Goal: Task Accomplishment & Management: Use online tool/utility

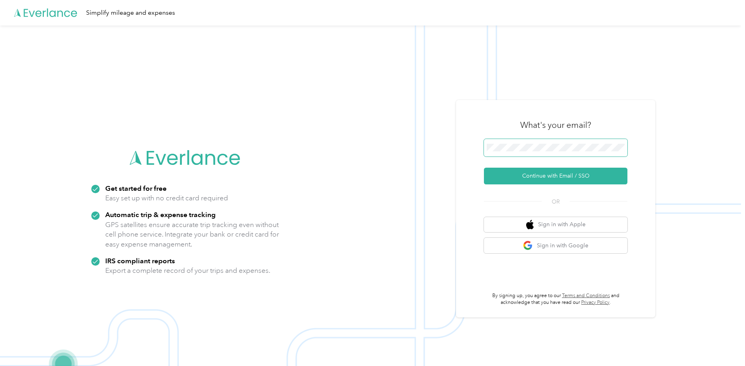
click at [508, 153] on span at bounding box center [555, 148] width 143 height 18
click at [512, 144] on span at bounding box center [555, 148] width 143 height 18
click at [528, 179] on button "Continue with Email / SSO" at bounding box center [555, 176] width 143 height 17
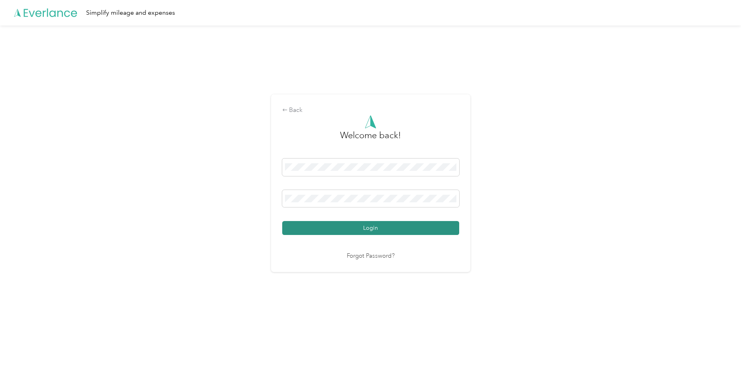
click at [377, 228] on button "Login" at bounding box center [370, 228] width 177 height 14
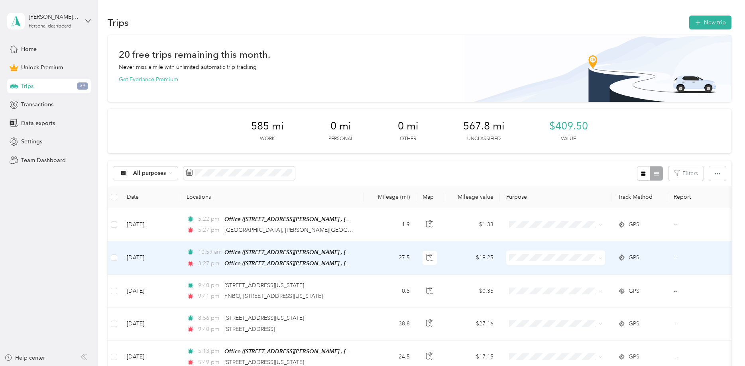
click at [150, 255] on td "[DATE]" at bounding box center [150, 257] width 60 height 33
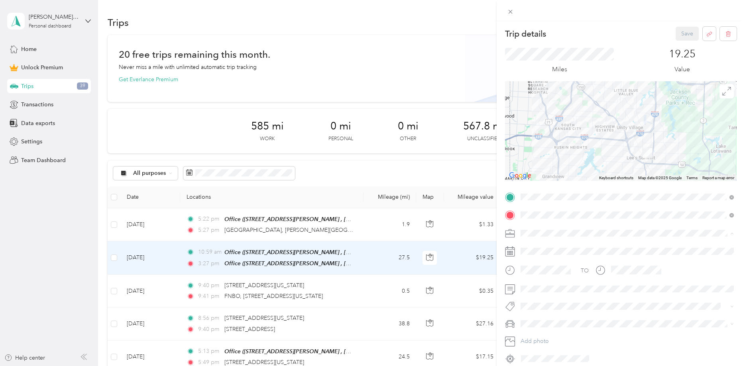
click at [541, 250] on div "Work" at bounding box center [627, 247] width 208 height 8
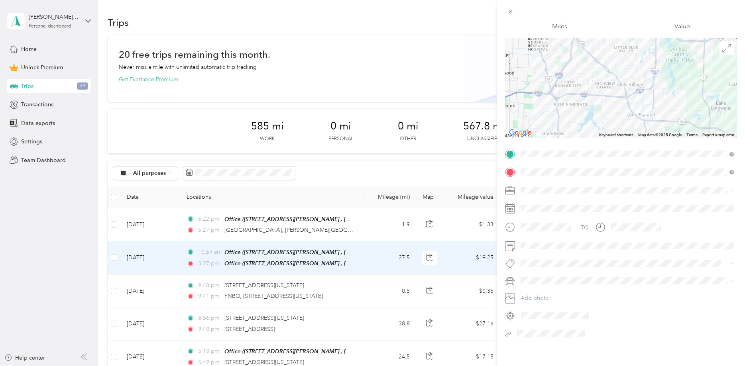
scroll to position [46, 0]
click at [316, 250] on div "Trip details Save This trip cannot be edited because it is either under review,…" at bounding box center [372, 183] width 745 height 366
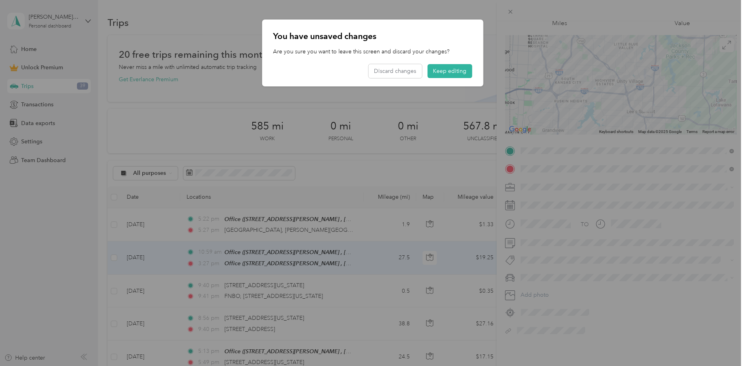
click at [316, 250] on div at bounding box center [372, 183] width 745 height 366
click at [417, 75] on button "Discard changes" at bounding box center [394, 71] width 53 height 14
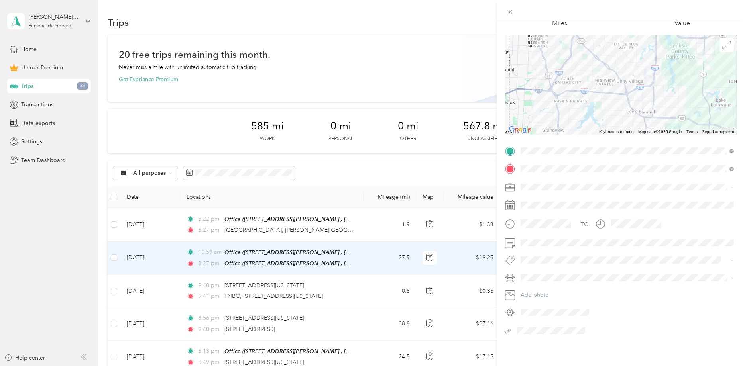
click at [417, 75] on div "You have unsaved changes Are you sure you want to leave this screen and discard…" at bounding box center [372, 52] width 221 height 67
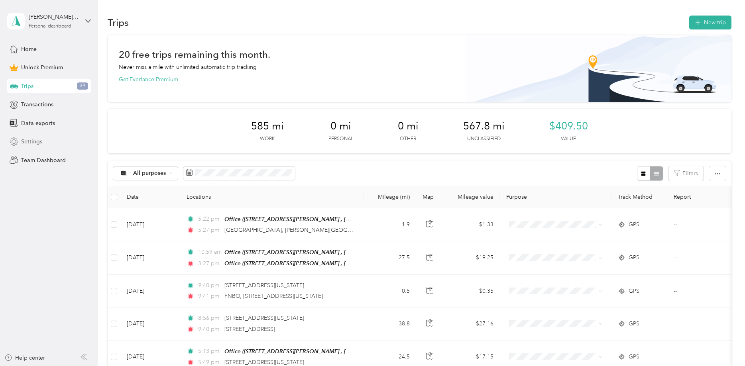
click at [39, 139] on span "Settings" at bounding box center [31, 141] width 21 height 8
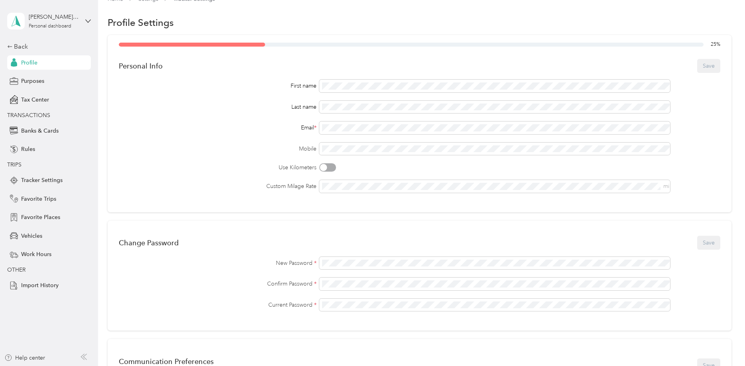
scroll to position [0, 0]
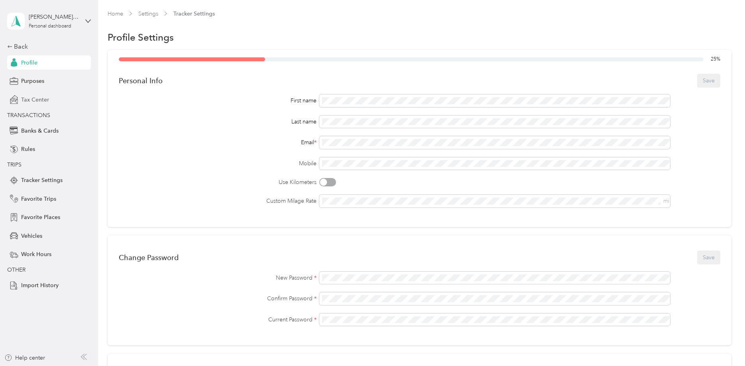
click at [36, 98] on span "Tax Center" at bounding box center [35, 100] width 28 height 8
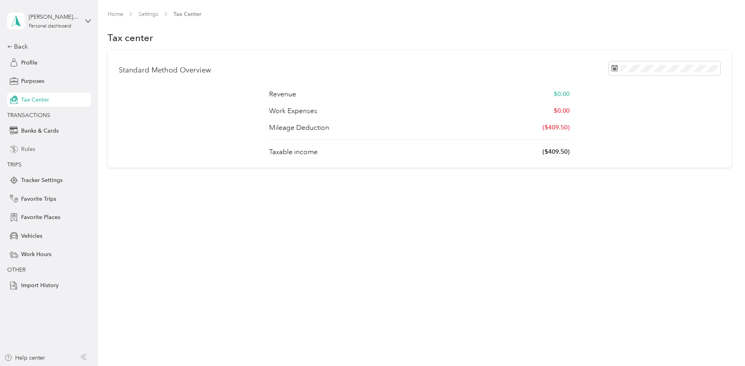
click at [38, 152] on div "Rules" at bounding box center [49, 149] width 84 height 14
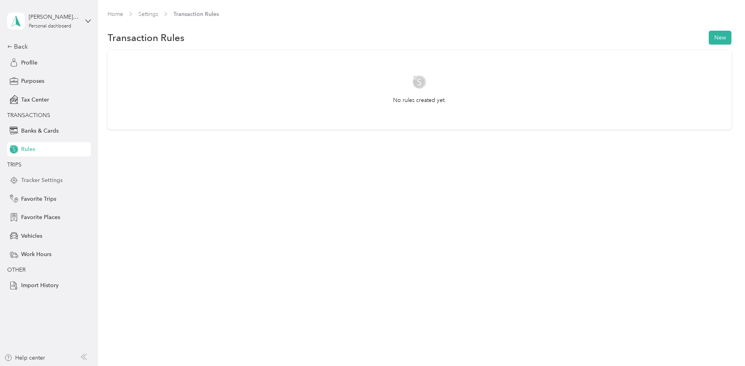
click at [41, 177] on span "Tracker Settings" at bounding box center [41, 180] width 41 height 8
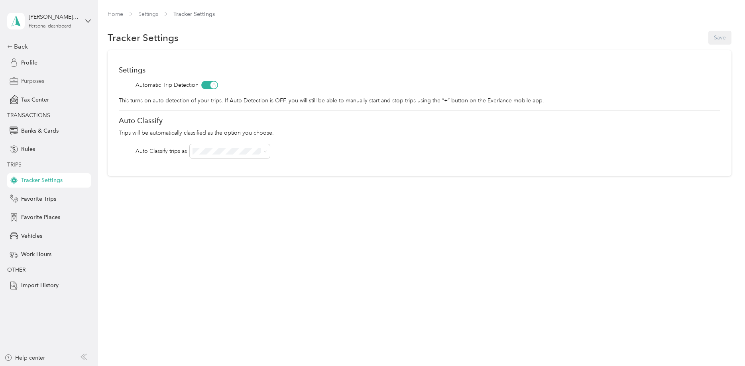
click at [40, 80] on span "Purposes" at bounding box center [32, 81] width 23 height 8
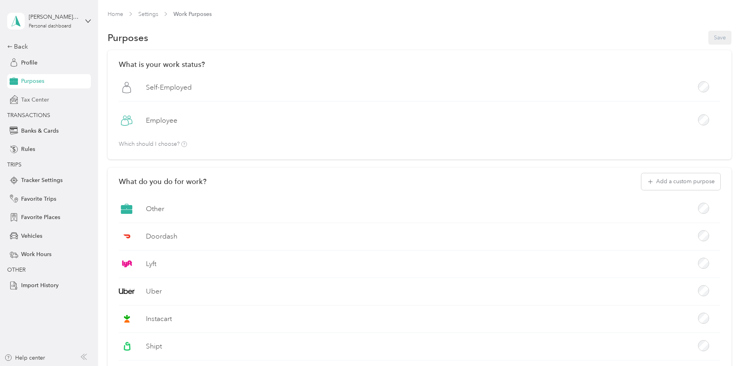
click at [40, 99] on span "Tax Center" at bounding box center [35, 100] width 28 height 8
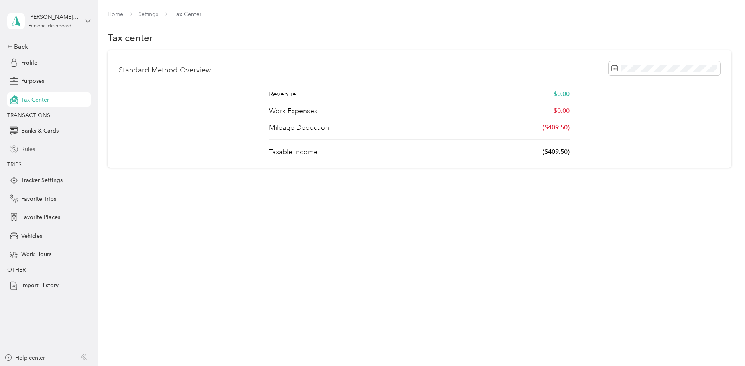
click at [37, 149] on div "Rules" at bounding box center [49, 149] width 84 height 14
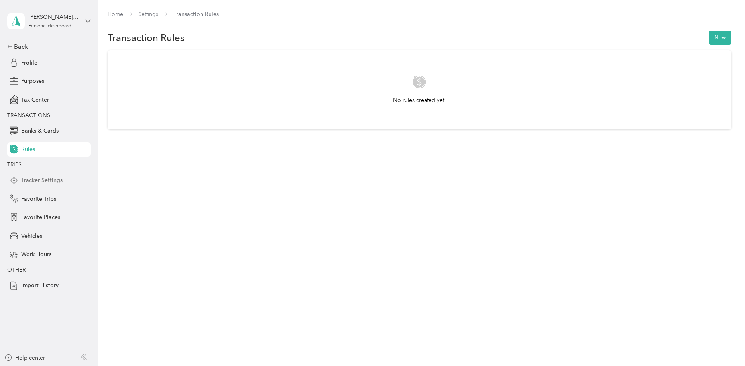
click at [40, 178] on span "Tracker Settings" at bounding box center [41, 180] width 41 height 8
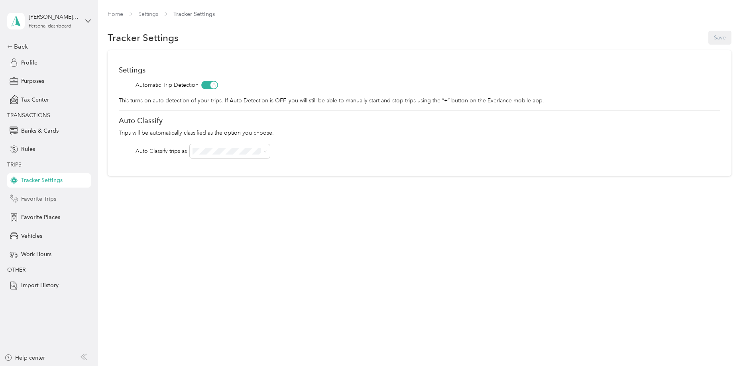
click at [38, 196] on span "Favorite Trips" at bounding box center [38, 199] width 35 height 8
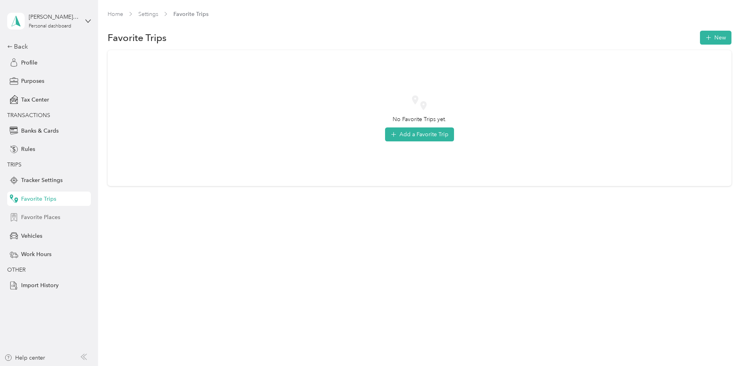
click at [44, 221] on span "Favorite Places" at bounding box center [40, 217] width 39 height 8
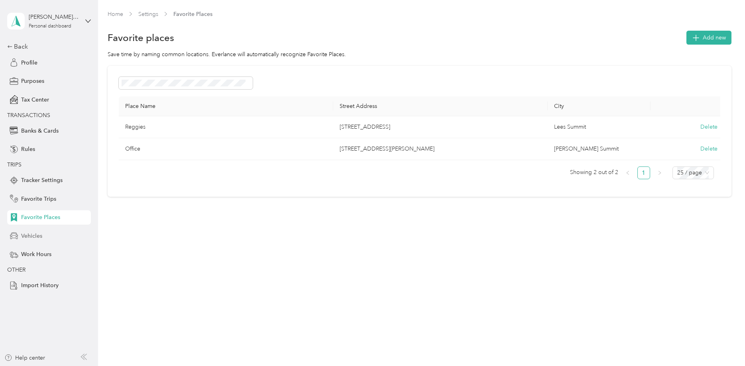
click at [41, 232] on span "Vehicles" at bounding box center [31, 236] width 21 height 8
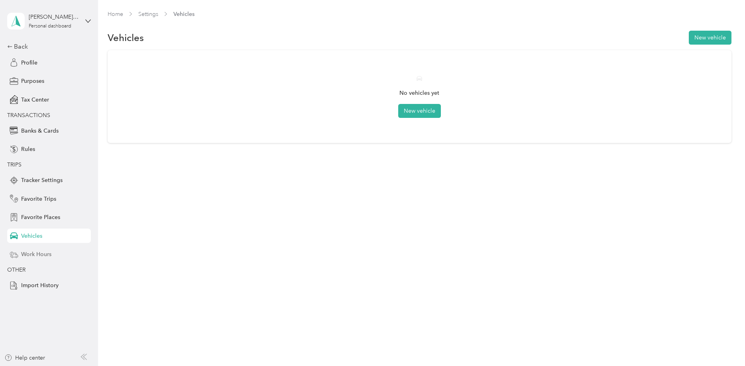
click at [37, 250] on div "Work Hours" at bounding box center [49, 254] width 84 height 14
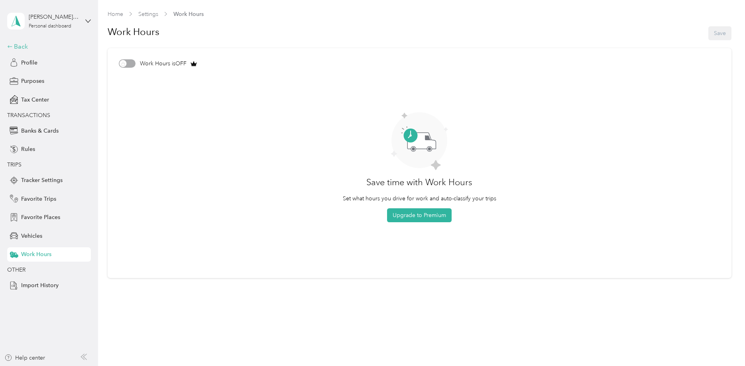
click at [27, 47] on div "Back" at bounding box center [47, 47] width 80 height 10
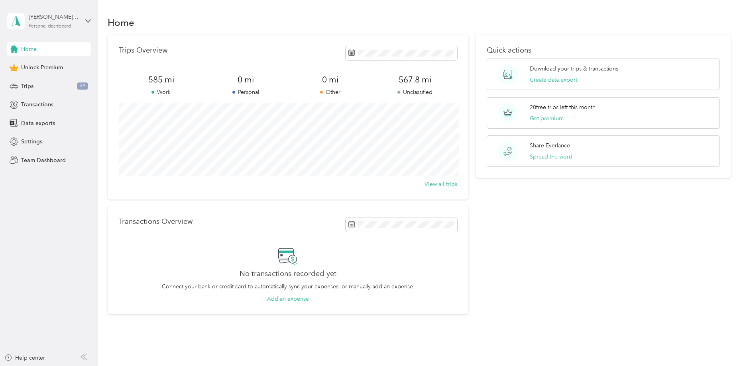
click at [63, 24] on div "Personal dashboard" at bounding box center [50, 26] width 43 height 5
click at [110, 182] on div "Trips Overview 585 mi Work 0 mi Personal 0 mi Other 567.8 mi Unclassified View …" at bounding box center [288, 117] width 361 height 165
click at [52, 86] on div "Trips 39" at bounding box center [49, 86] width 84 height 14
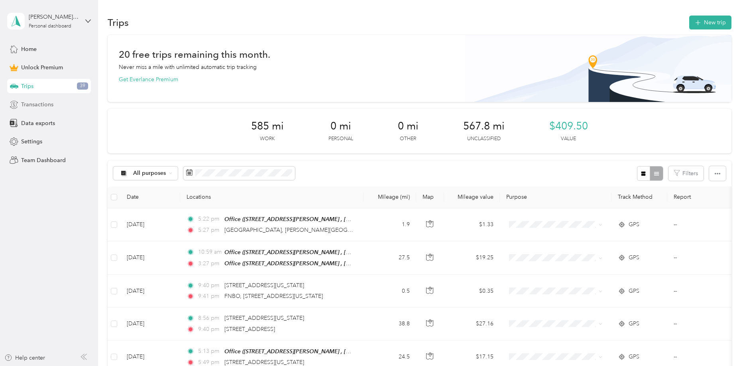
click at [45, 106] on span "Transactions" at bounding box center [37, 104] width 32 height 8
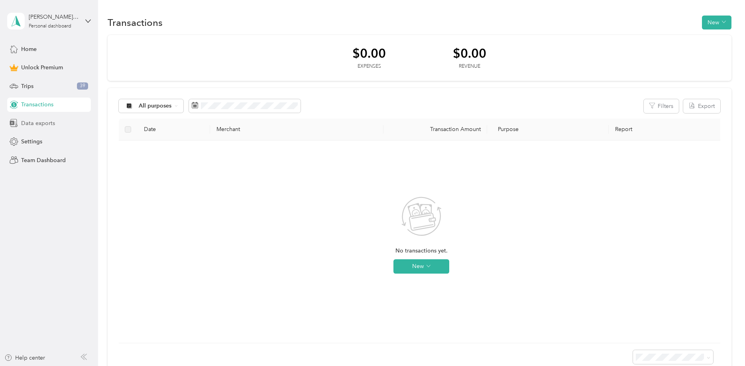
click at [49, 123] on span "Data exports" at bounding box center [38, 123] width 34 height 8
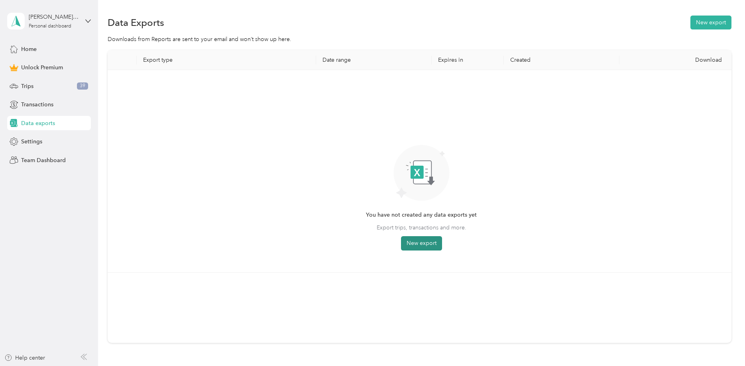
click at [423, 241] on button "New export" at bounding box center [421, 243] width 41 height 14
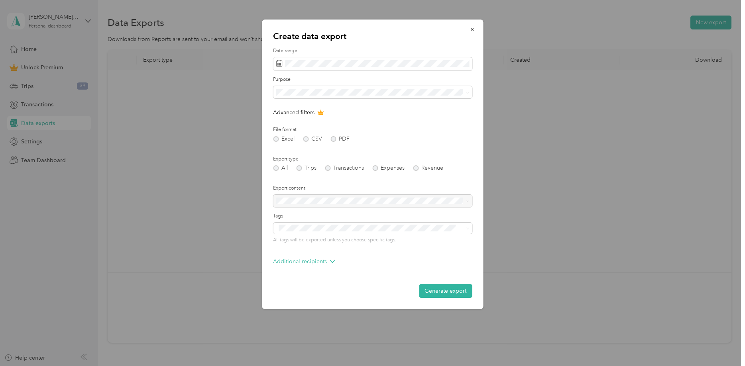
click at [308, 138] on div "Excel CSV PDF" at bounding box center [372, 139] width 199 height 6
click at [306, 200] on div at bounding box center [372, 201] width 199 height 13
click at [306, 201] on div at bounding box center [372, 201] width 199 height 13
click at [271, 258] on div "Create data export Date range Purpose Advanced filters File format Excel CSV PD…" at bounding box center [372, 165] width 221 height 290
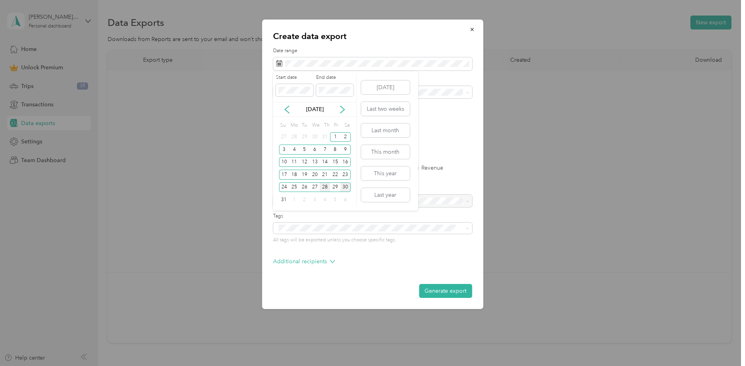
click at [324, 186] on div "28" at bounding box center [324, 187] width 10 height 10
click at [328, 186] on div "28" at bounding box center [324, 187] width 10 height 10
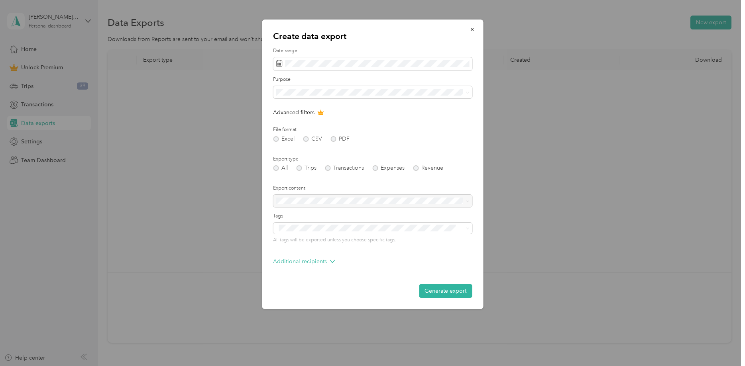
click at [312, 141] on div "Excel CSV PDF" at bounding box center [372, 139] width 199 height 6
click at [305, 141] on div "Excel CSV PDF" at bounding box center [372, 139] width 199 height 6
click at [333, 141] on div "Excel CSV PDF" at bounding box center [372, 139] width 199 height 6
click at [333, 140] on div "Excel CSV PDF" at bounding box center [372, 139] width 199 height 6
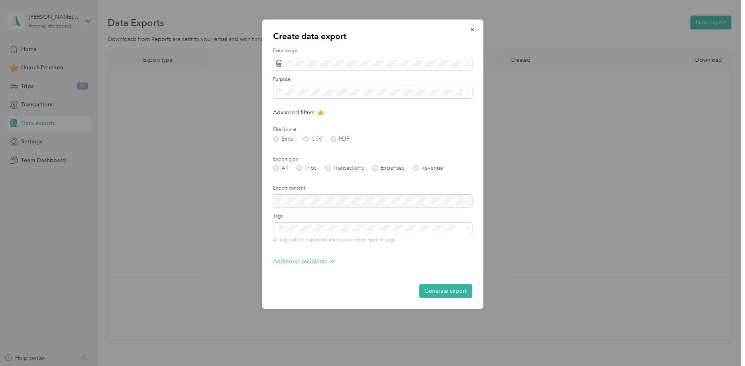
click at [298, 169] on div "All Trips Transactions Expenses Revenue" at bounding box center [372, 168] width 199 height 6
click at [303, 196] on div at bounding box center [372, 201] width 199 height 13
click at [304, 201] on div at bounding box center [372, 201] width 199 height 13
click at [316, 262] on p "Additional recipients" at bounding box center [304, 261] width 62 height 8
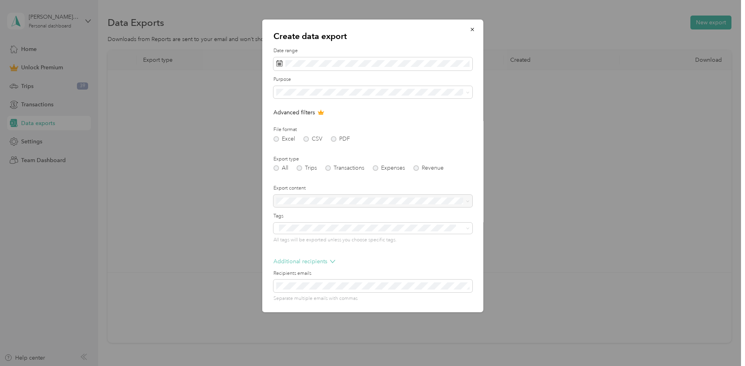
click at [318, 261] on p "Additional recipients" at bounding box center [304, 261] width 62 height 8
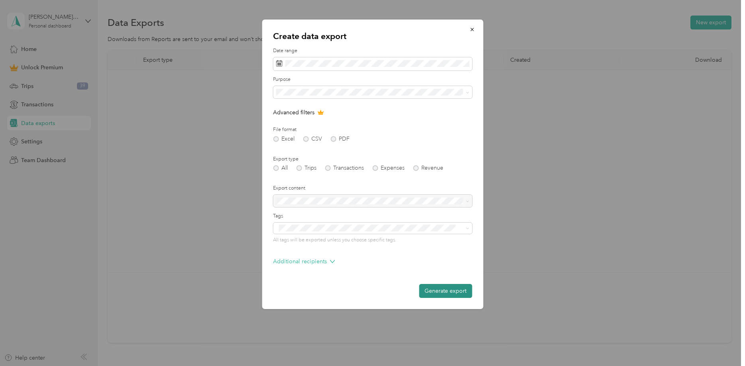
click at [442, 289] on button "Generate export" at bounding box center [445, 291] width 53 height 14
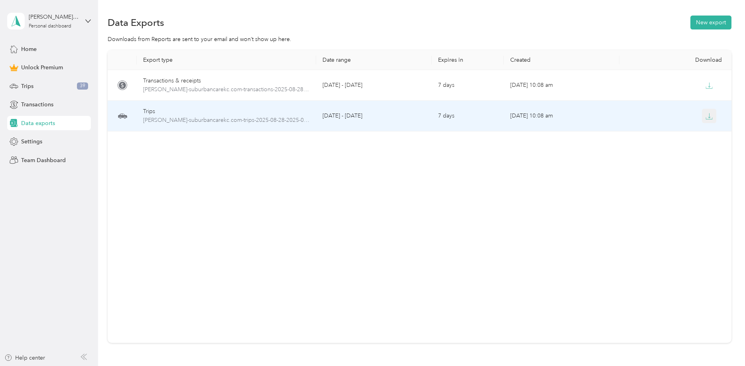
click at [711, 114] on icon "button" at bounding box center [708, 116] width 7 height 7
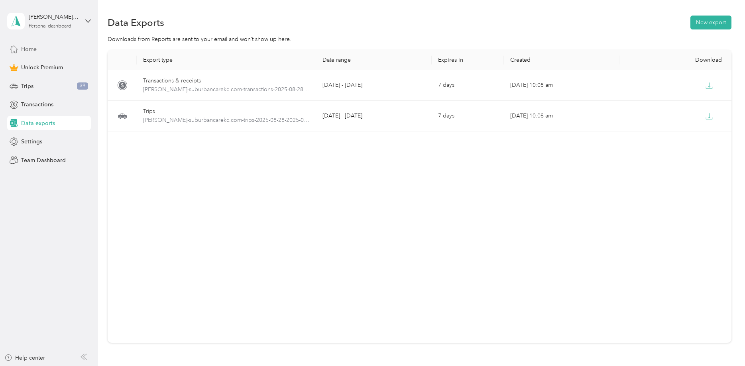
click at [33, 50] on span "Home" at bounding box center [29, 49] width 16 height 8
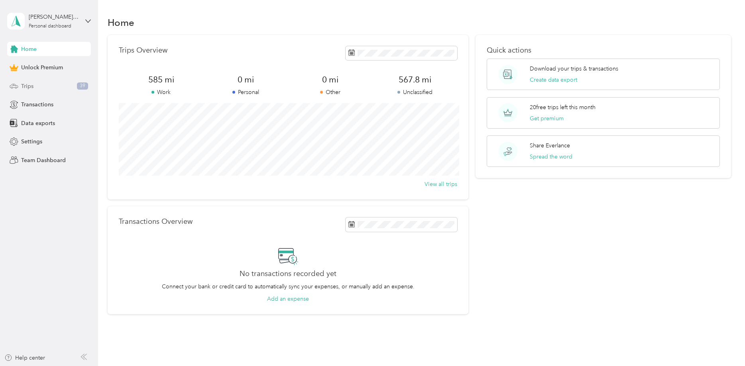
click at [30, 84] on span "Trips" at bounding box center [27, 86] width 12 height 8
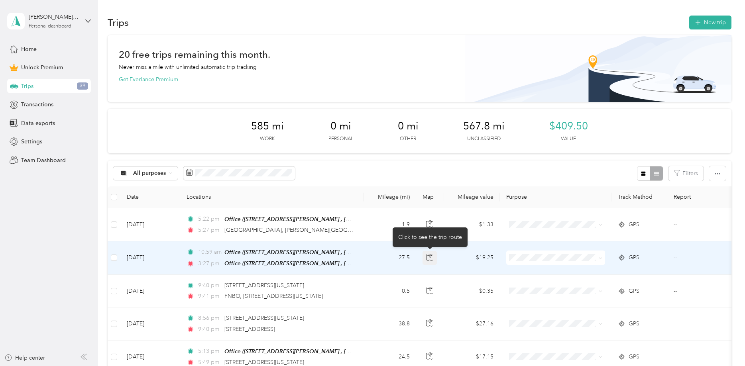
click at [429, 259] on icon "button" at bounding box center [429, 258] width 7 height 6
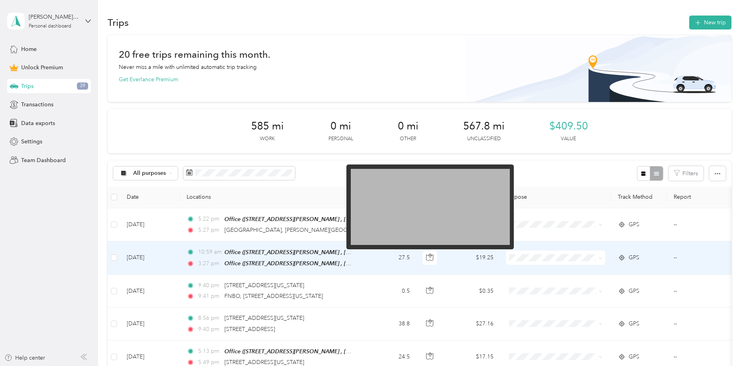
click at [414, 222] on img at bounding box center [430, 207] width 159 height 76
click at [399, 198] on img at bounding box center [430, 207] width 159 height 76
click at [506, 235] on img at bounding box center [430, 207] width 159 height 76
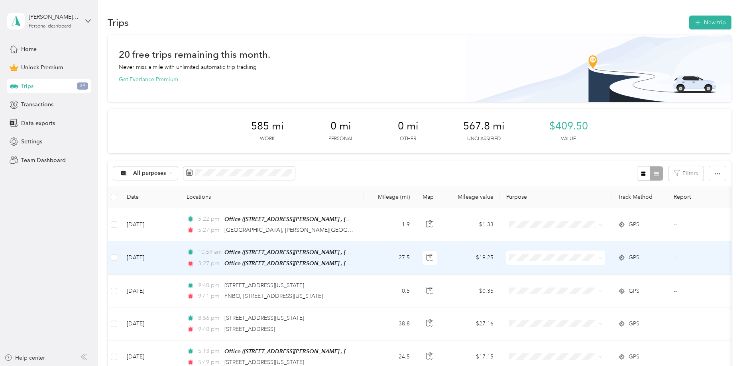
click at [158, 258] on td "[DATE]" at bounding box center [150, 257] width 60 height 33
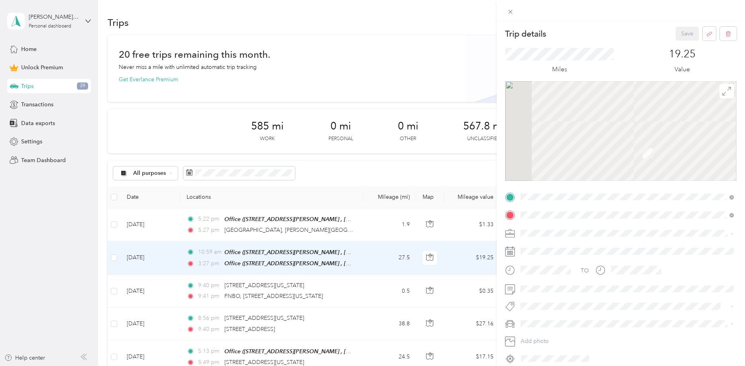
click at [555, 136] on div at bounding box center [620, 131] width 231 height 100
